Goal: Find specific page/section: Find specific page/section

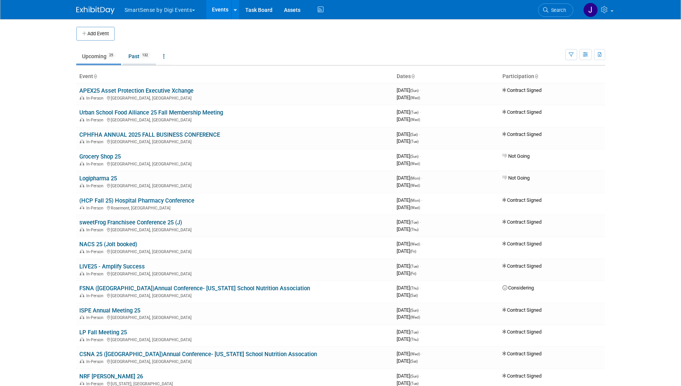
click at [139, 56] on link "Past 132" at bounding box center [139, 56] width 33 height 15
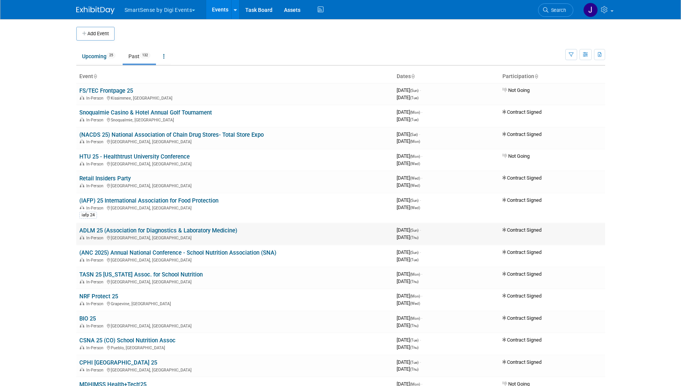
click at [176, 231] on link "ADLM 25 (Association for Diagnostics & Laboratory Medicine)" at bounding box center [158, 230] width 158 height 7
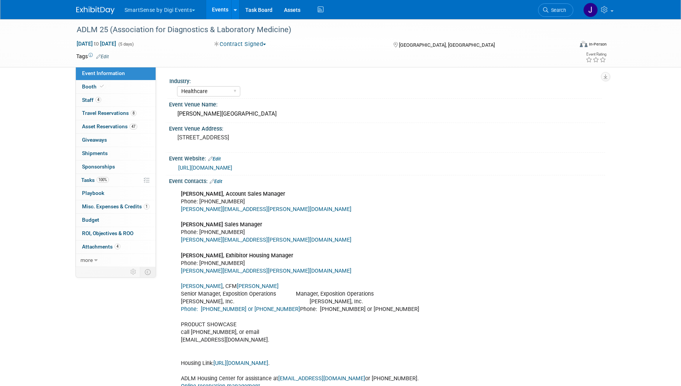
select select "Healthcare"
click at [93, 100] on span "Staff 4" at bounding box center [91, 100] width 19 height 6
